Goal: Task Accomplishment & Management: Manage account settings

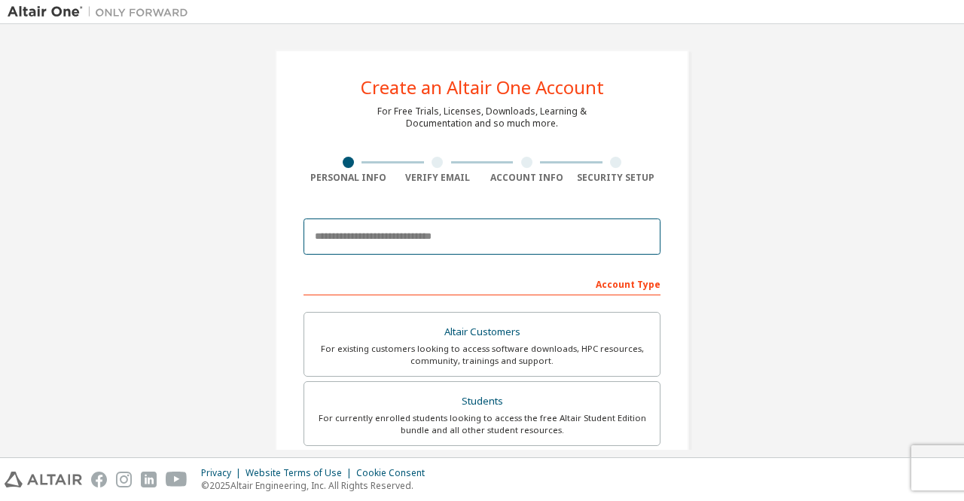
click at [561, 233] on input "email" at bounding box center [482, 237] width 357 height 36
type input "**********"
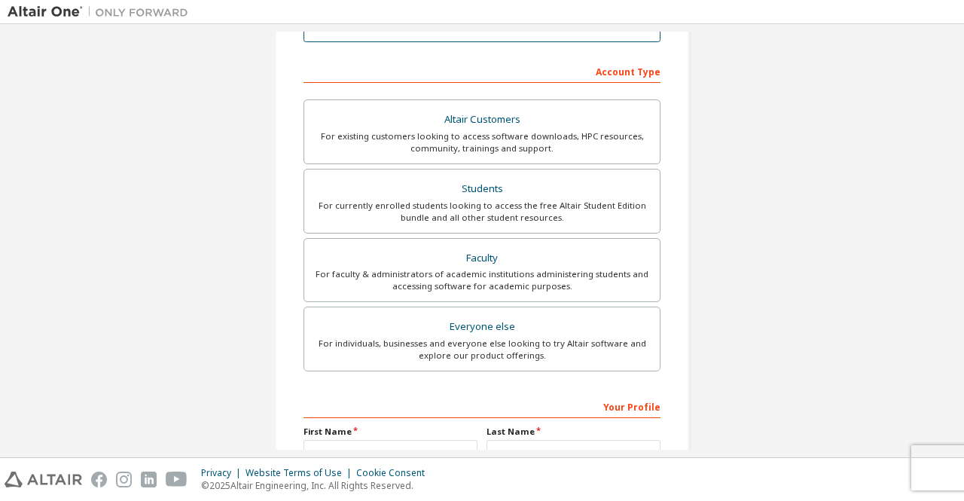
scroll to position [214, 0]
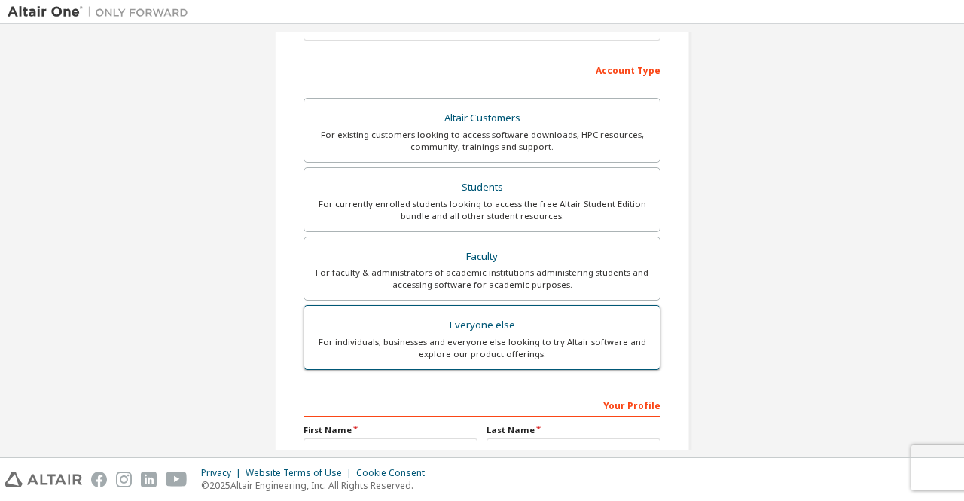
click at [518, 337] on div "For individuals, businesses and everyone else looking to try Altair software an…" at bounding box center [482, 348] width 338 height 24
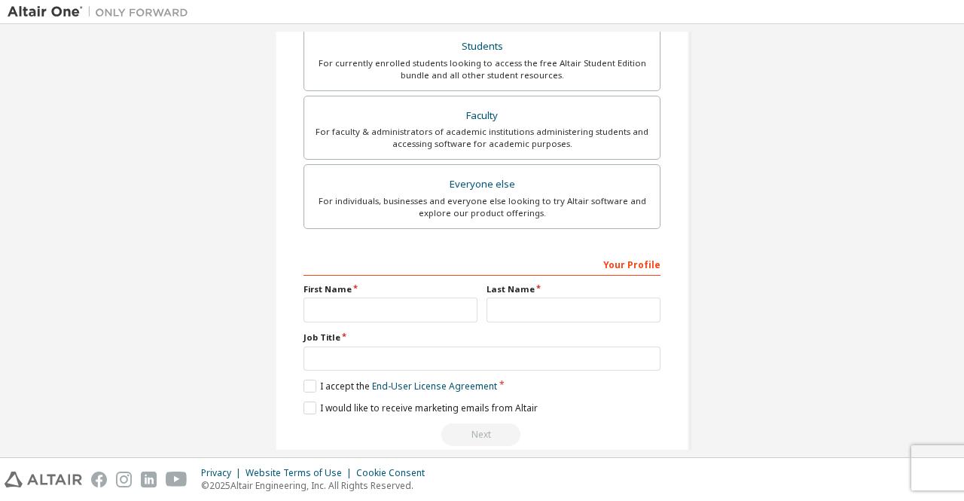
scroll to position [375, 0]
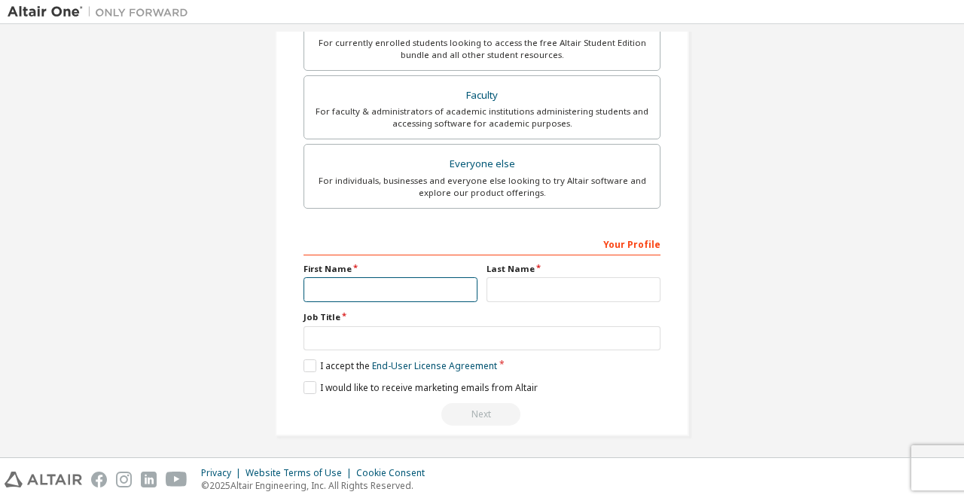
click at [338, 289] on input "text" at bounding box center [391, 289] width 174 height 25
type input "****"
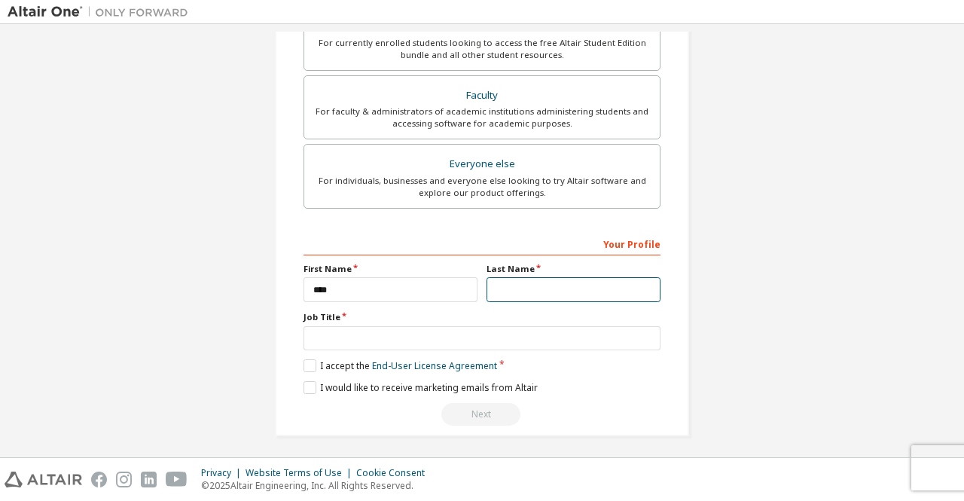
click at [519, 290] on input "text" at bounding box center [574, 289] width 174 height 25
type input "******"
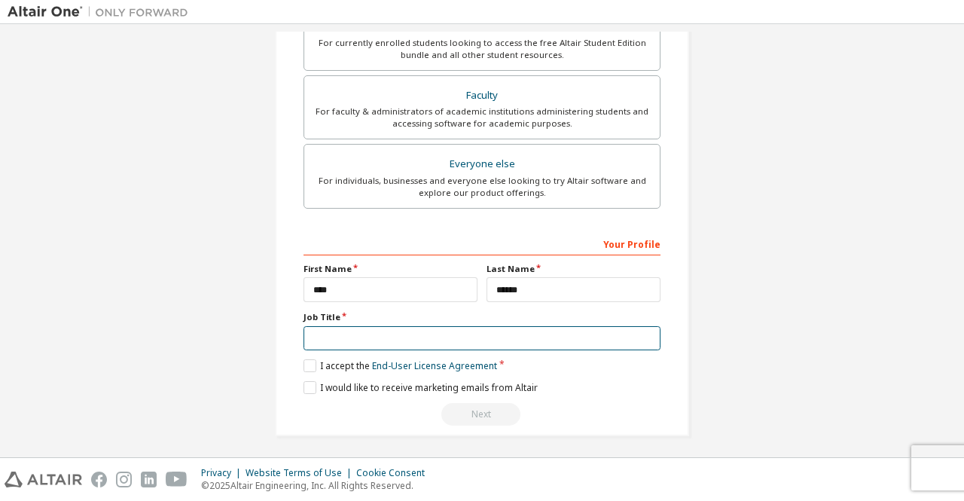
click at [363, 336] on input "text" at bounding box center [482, 338] width 357 height 25
type input "*******"
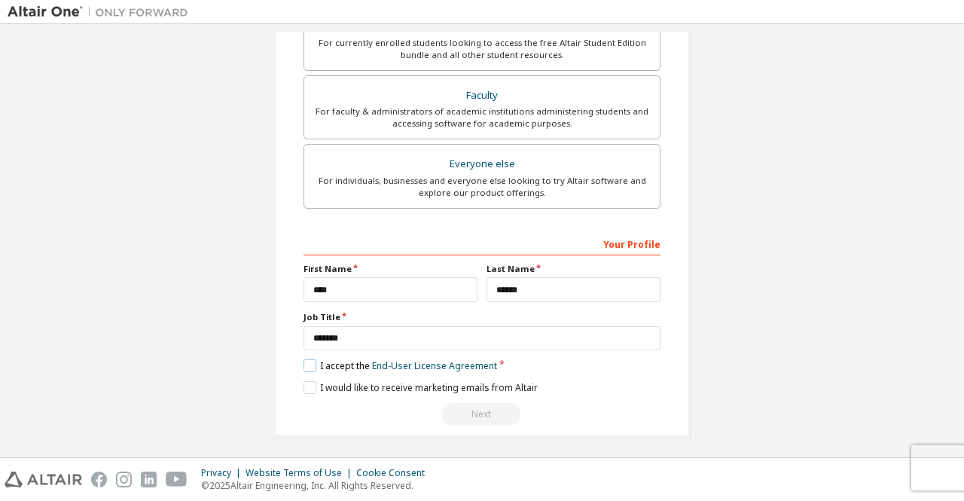
click at [307, 363] on label "I accept the End-User License Agreement" at bounding box center [401, 365] width 194 height 13
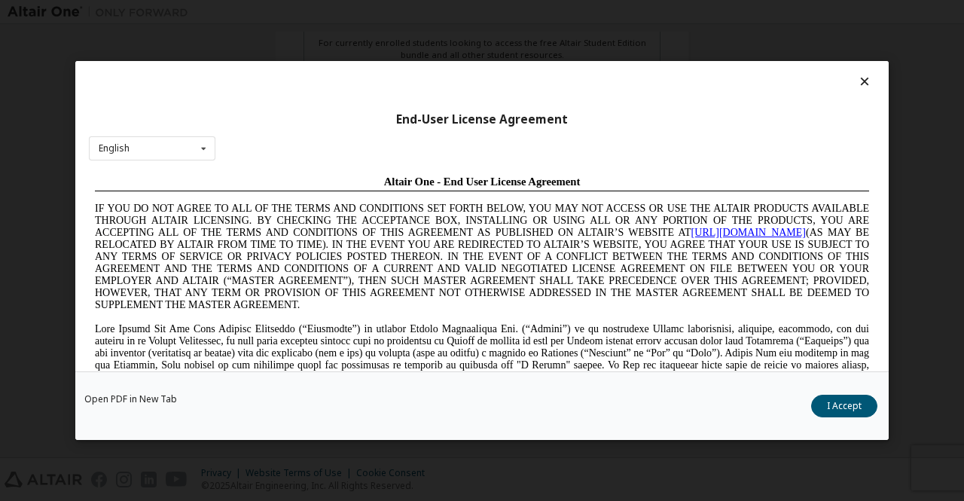
scroll to position [0, 0]
click at [859, 414] on button "I Accept" at bounding box center [844, 406] width 66 height 23
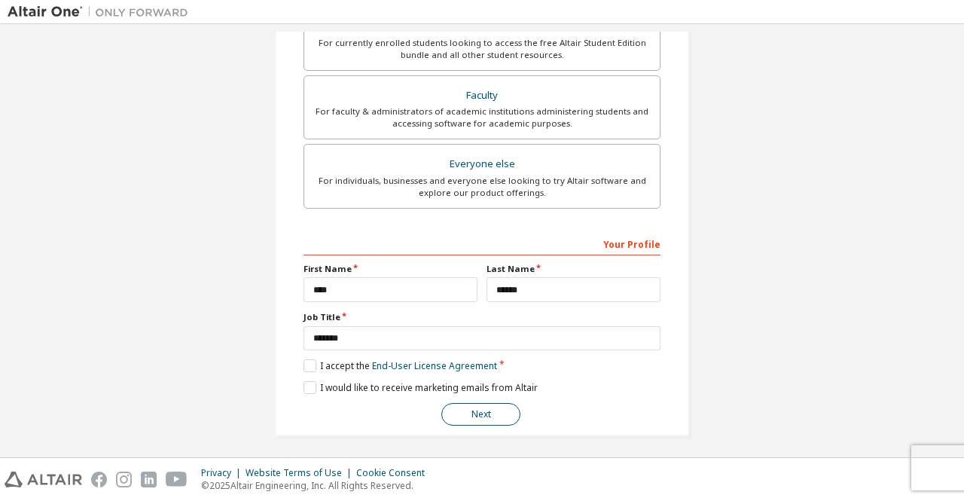
click at [494, 410] on button "Next" at bounding box center [481, 414] width 79 height 23
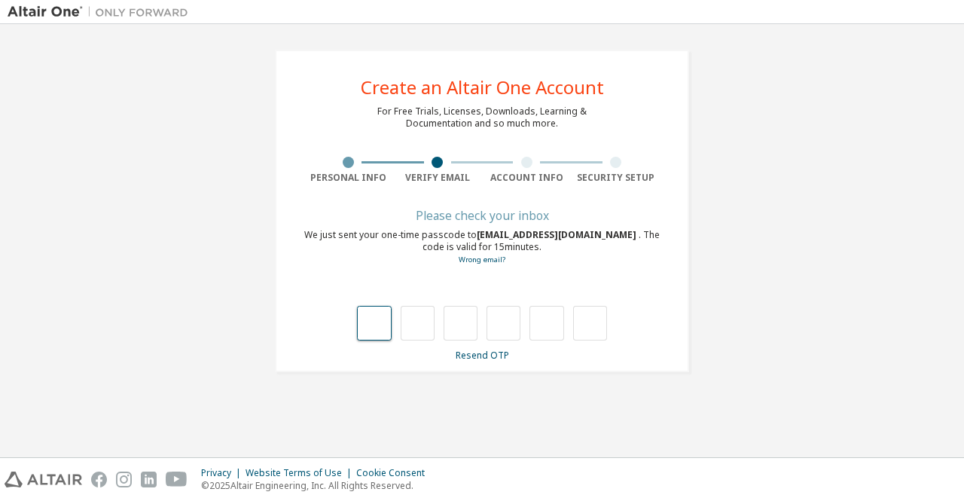
type input "*"
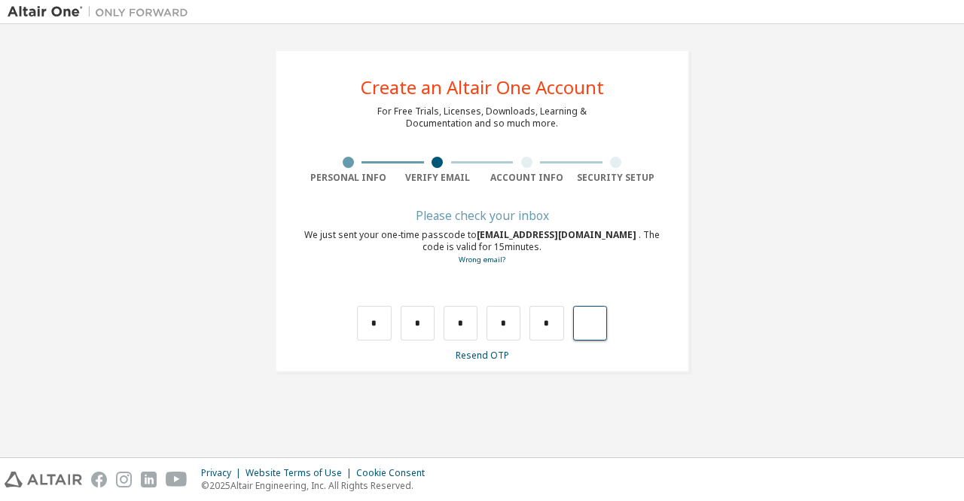
type input "*"
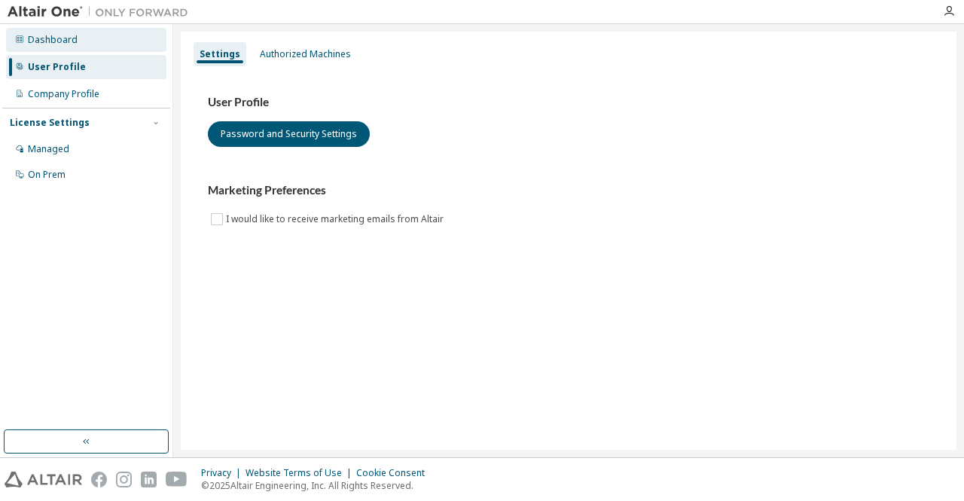
click at [72, 43] on div "Dashboard" at bounding box center [53, 40] width 50 height 12
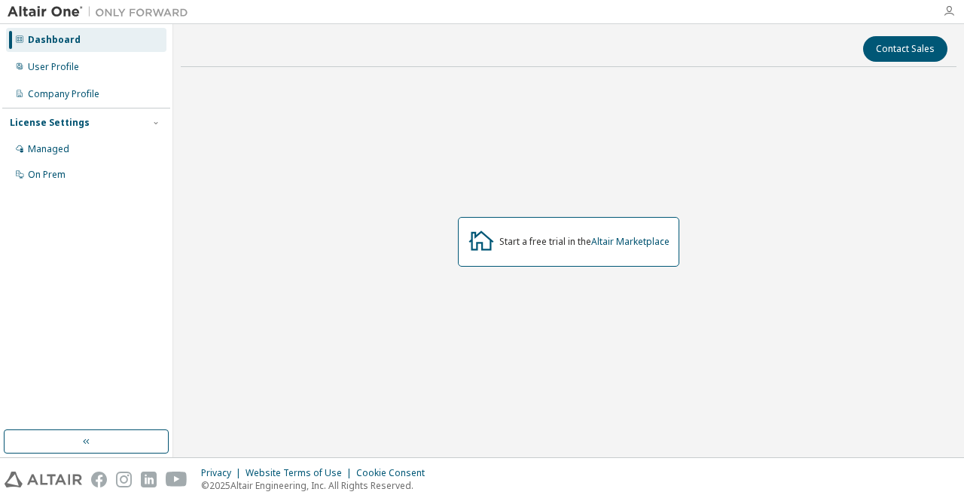
click at [949, 11] on icon "button" at bounding box center [949, 11] width 12 height 12
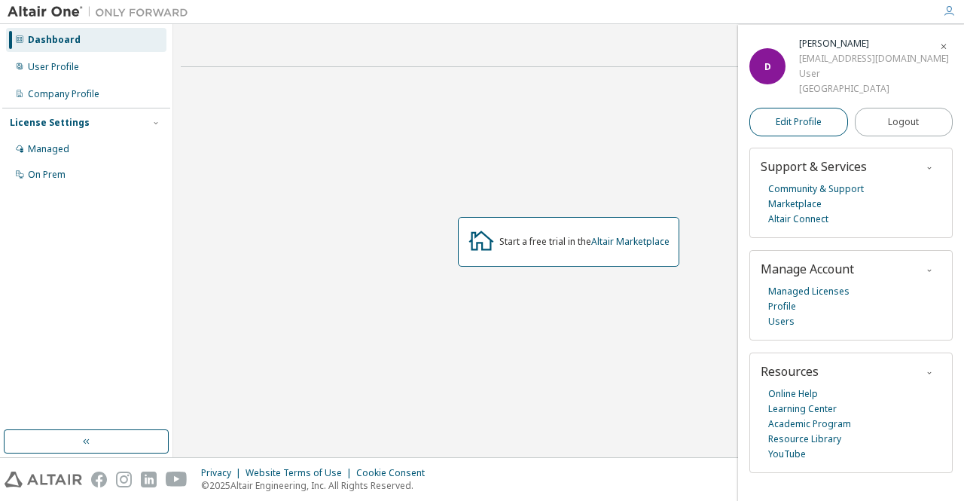
click at [802, 121] on span "Edit Profile" at bounding box center [799, 122] width 46 height 12
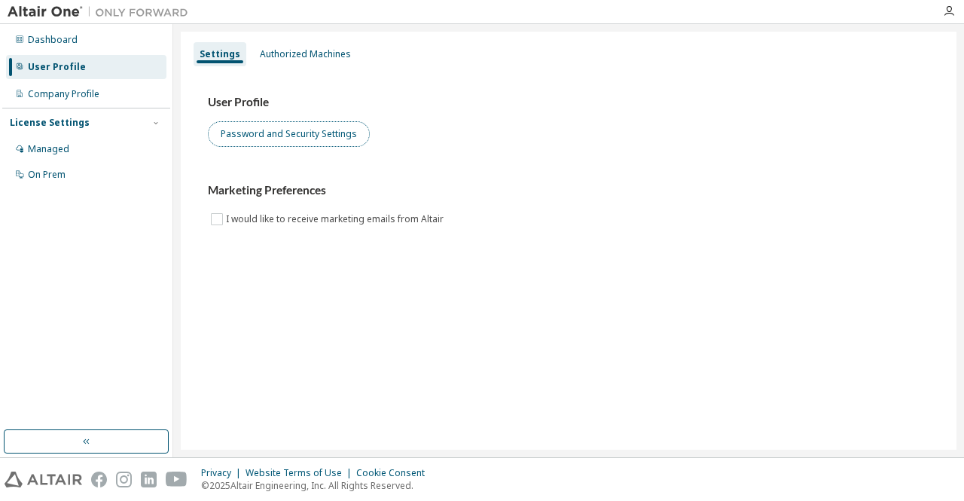
click at [262, 122] on button "Password and Security Settings" at bounding box center [289, 134] width 162 height 26
